Goal: Register for event/course

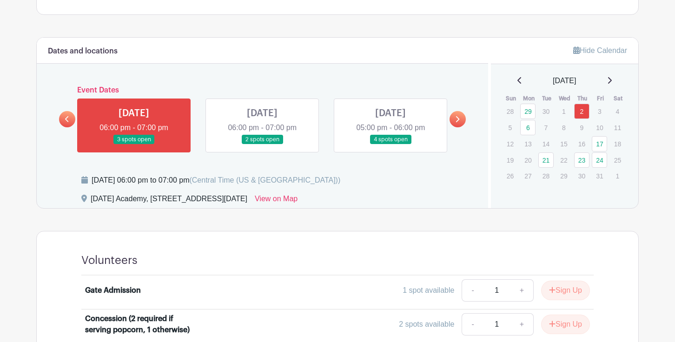
scroll to position [488, 0]
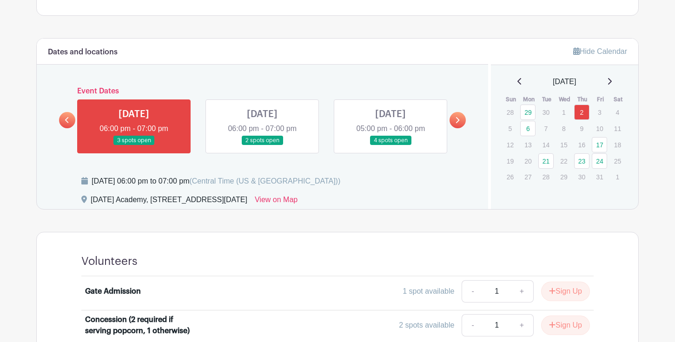
click at [134, 146] on link at bounding box center [134, 146] width 0 height 0
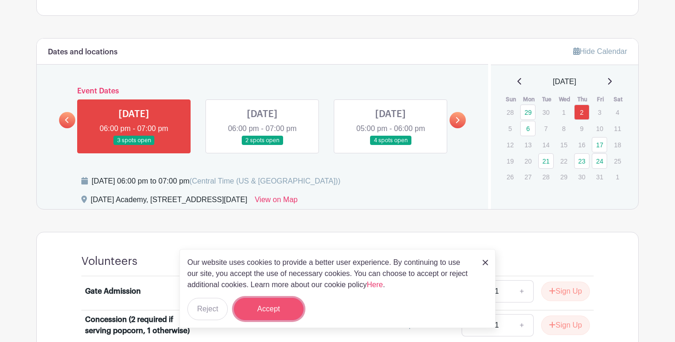
click at [259, 309] on button "Accept" at bounding box center [269, 309] width 70 height 22
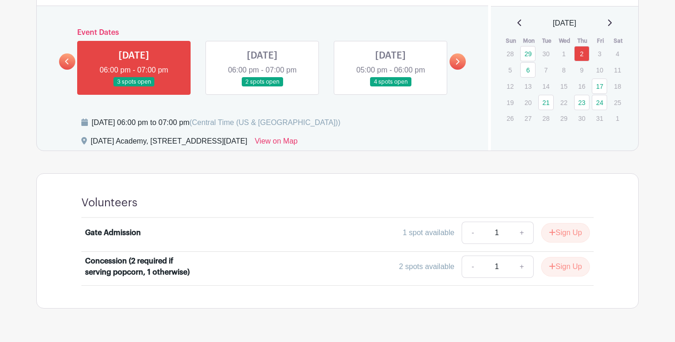
scroll to position [557, 0]
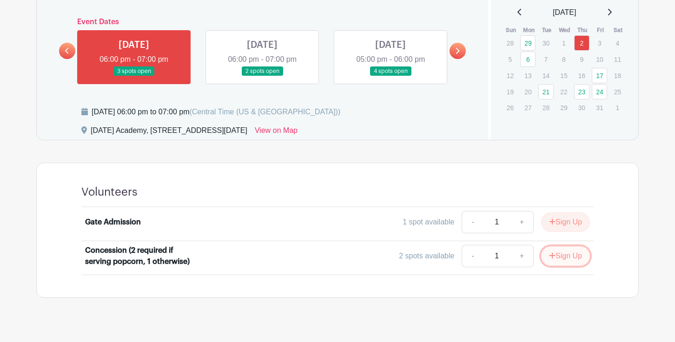
click at [560, 264] on button "Sign Up" at bounding box center [565, 256] width 49 height 20
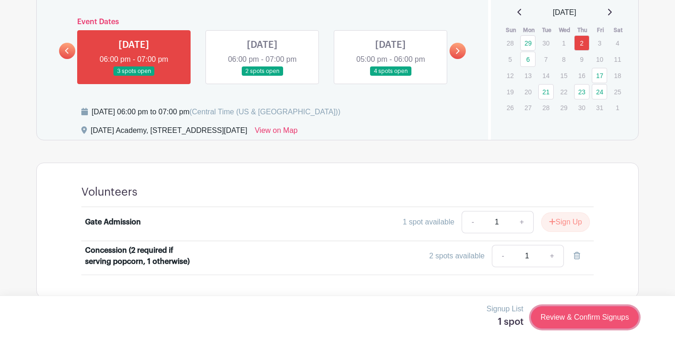
click at [558, 319] on link "Review & Confirm Signups" at bounding box center [585, 317] width 108 height 22
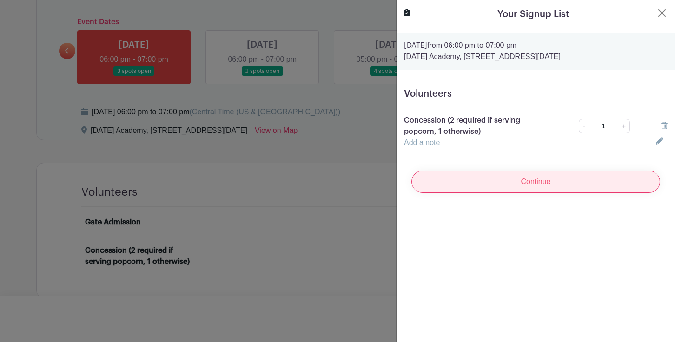
click at [542, 184] on input "Continue" at bounding box center [535, 182] width 249 height 22
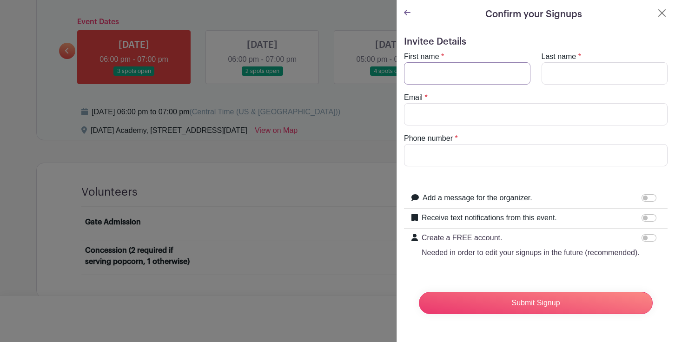
click at [444, 78] on input "First name" at bounding box center [467, 73] width 126 height 22
type input "Tacy"
click at [578, 74] on input "Last name" at bounding box center [605, 73] width 126 height 22
type input "Gamel"
click at [496, 120] on input "Email" at bounding box center [536, 114] width 264 height 22
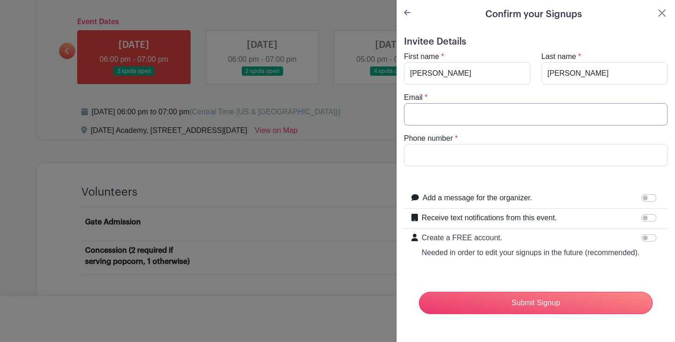
type input "gameltk@gmail.com"
click at [457, 157] on input "Phone number" at bounding box center [536, 155] width 264 height 22
type input "8067733884"
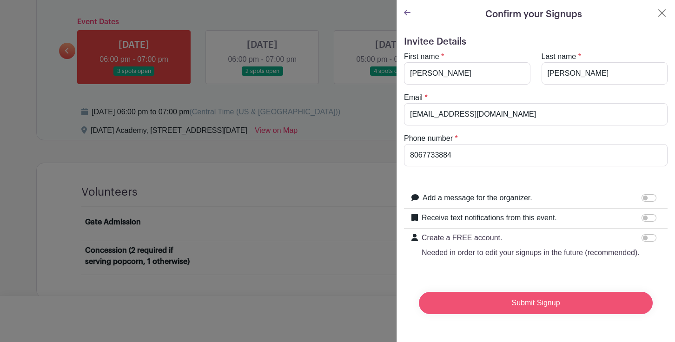
click at [537, 303] on input "Submit Signup" at bounding box center [536, 303] width 234 height 22
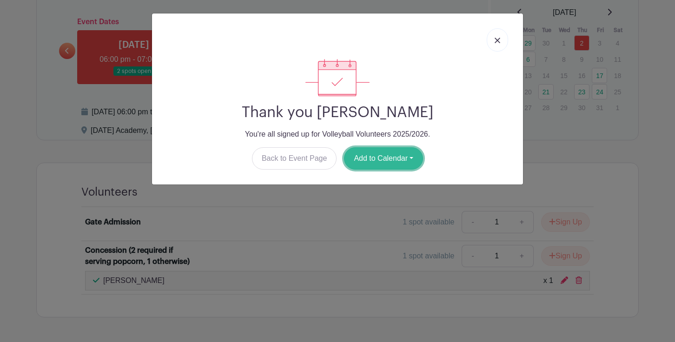
click at [374, 158] on button "Add to Calendar" at bounding box center [383, 158] width 79 height 22
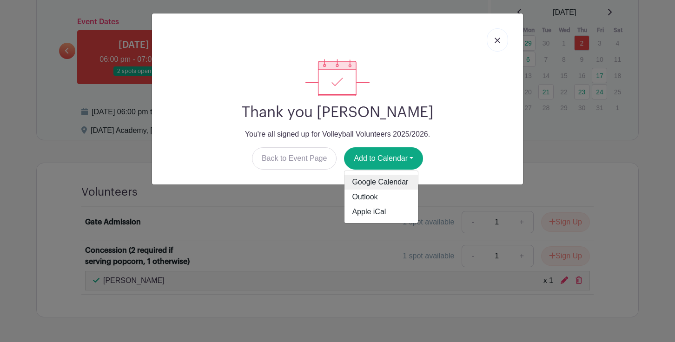
click at [371, 185] on link "Google Calendar" at bounding box center [380, 182] width 73 height 15
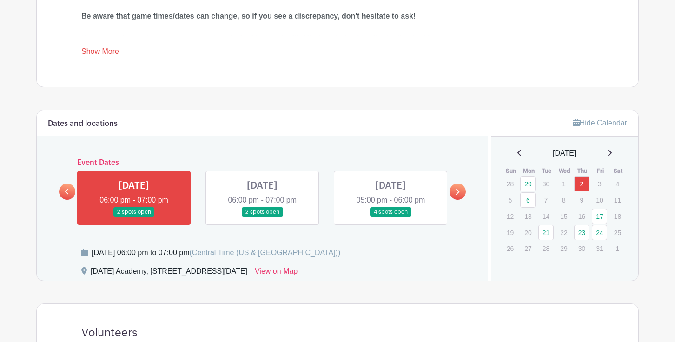
scroll to position [441, 0]
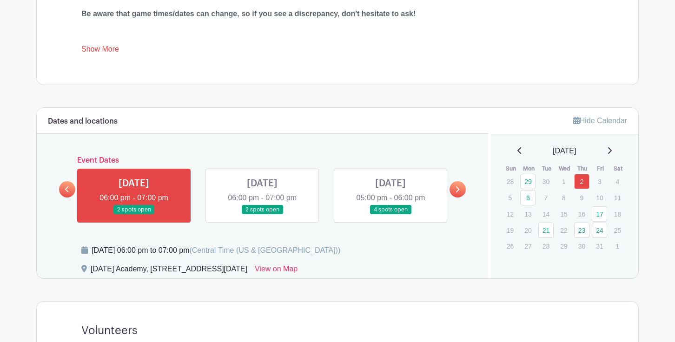
click at [472, 191] on div "Dates and locations Event Dates [DATE] 11:00 am - 12:00 pm 3 spots open [DATE] …" at bounding box center [262, 193] width 451 height 171
click at [455, 193] on link at bounding box center [458, 189] width 16 height 16
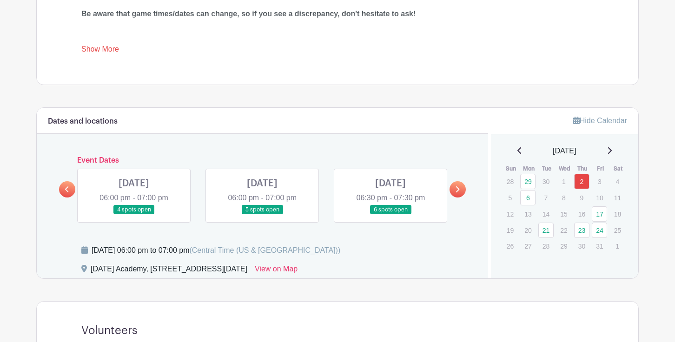
click at [262, 215] on link at bounding box center [262, 215] width 0 height 0
